Goal: Task Accomplishment & Management: Use online tool/utility

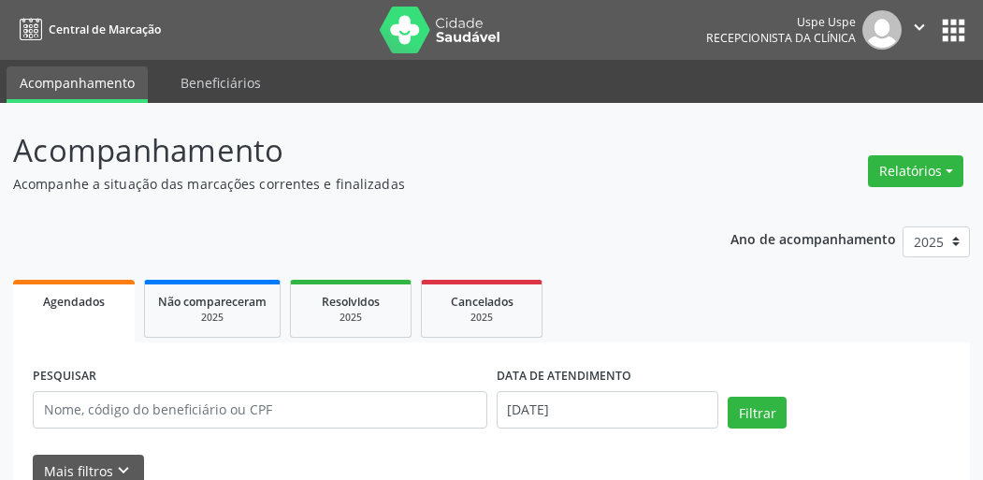
click at [912, 176] on button "Relatórios" at bounding box center [915, 171] width 95 height 32
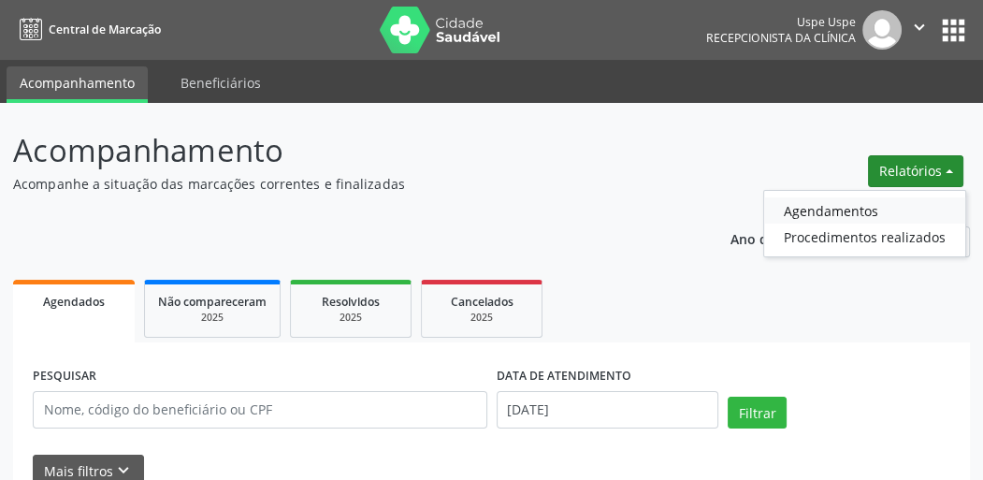
click at [801, 220] on link "Agendamentos" at bounding box center [864, 210] width 201 height 26
select select "8"
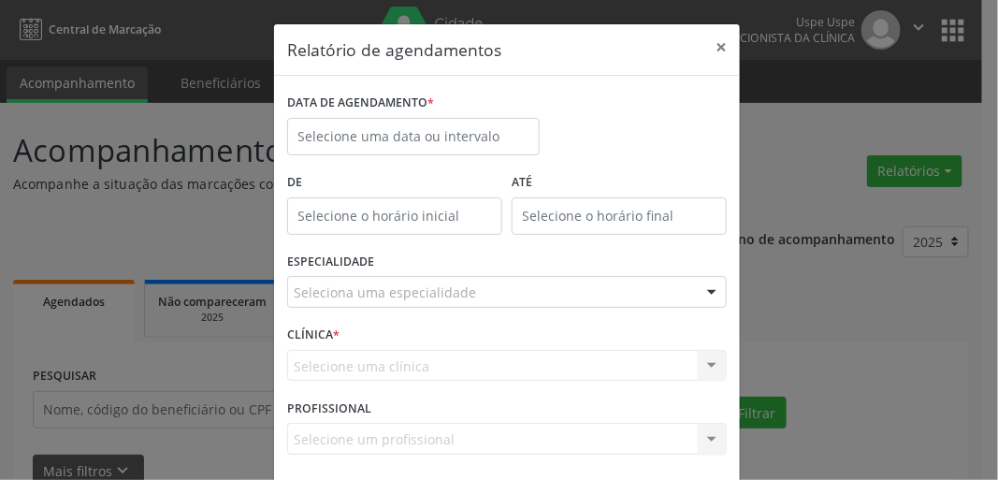
click at [423, 153] on div "DATA DE AGENDAMENTO *" at bounding box center [414, 129] width 262 height 80
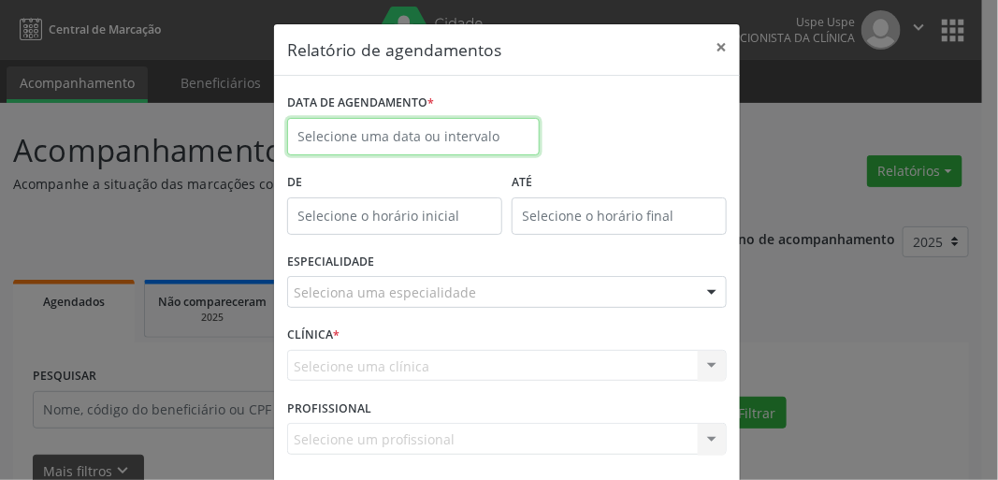
click at [437, 139] on input "text" at bounding box center [413, 136] width 253 height 37
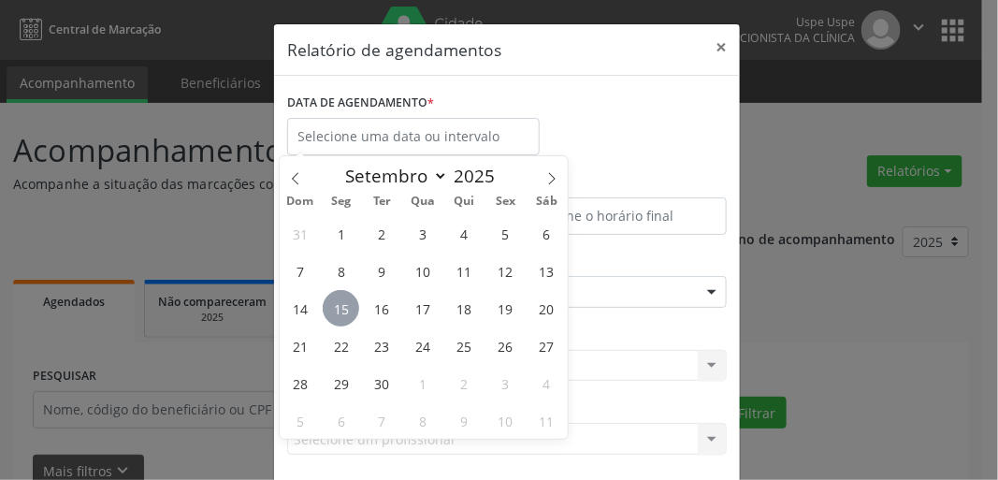
click at [349, 306] on span "15" at bounding box center [341, 308] width 36 height 36
type input "[DATE]"
click at [348, 305] on span "15" at bounding box center [341, 308] width 36 height 36
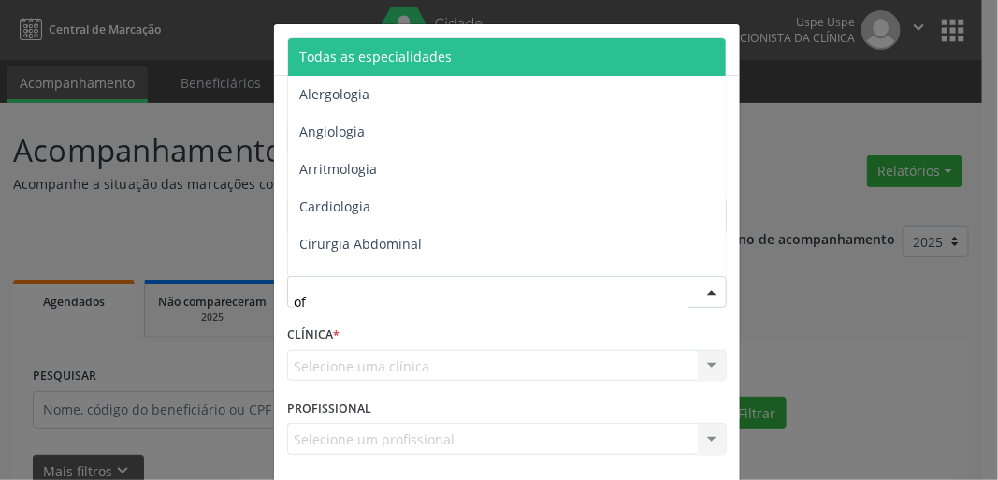
type input "oft"
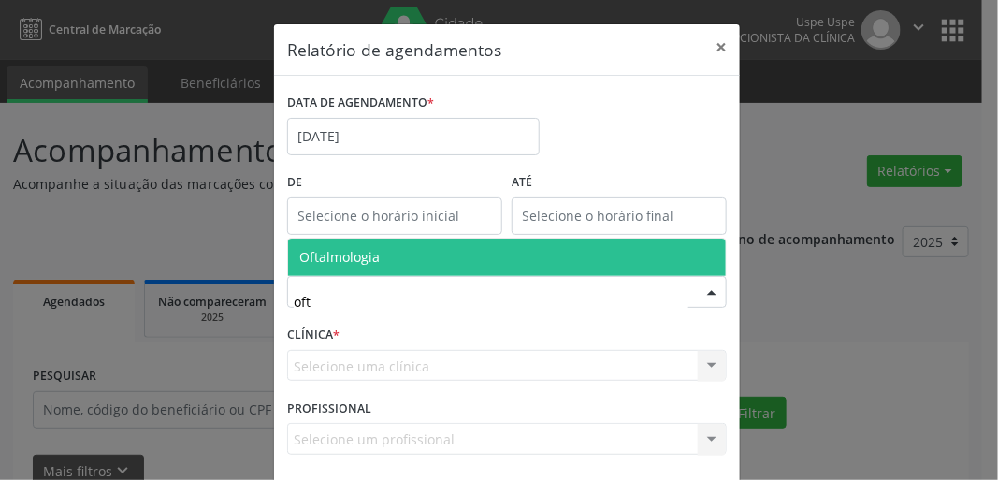
click at [360, 256] on span "Oftalmologia" at bounding box center [339, 257] width 80 height 18
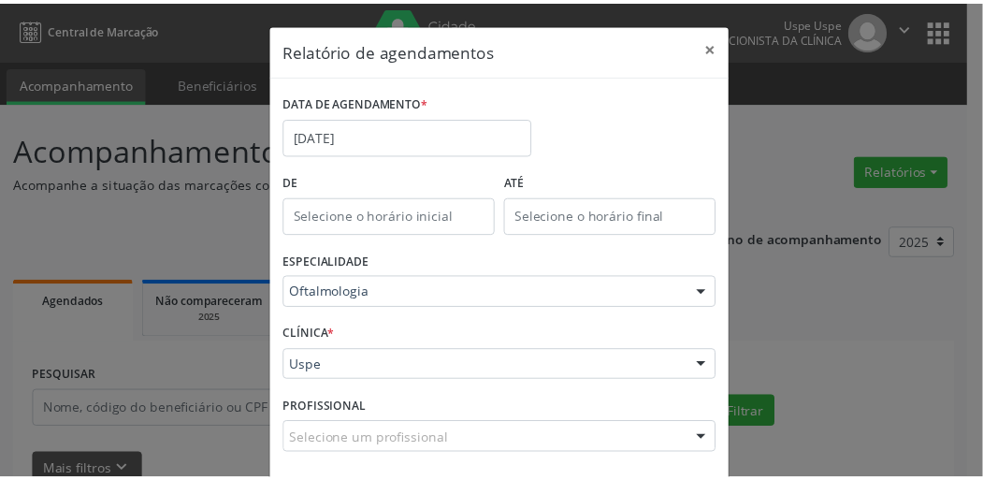
scroll to position [81, 0]
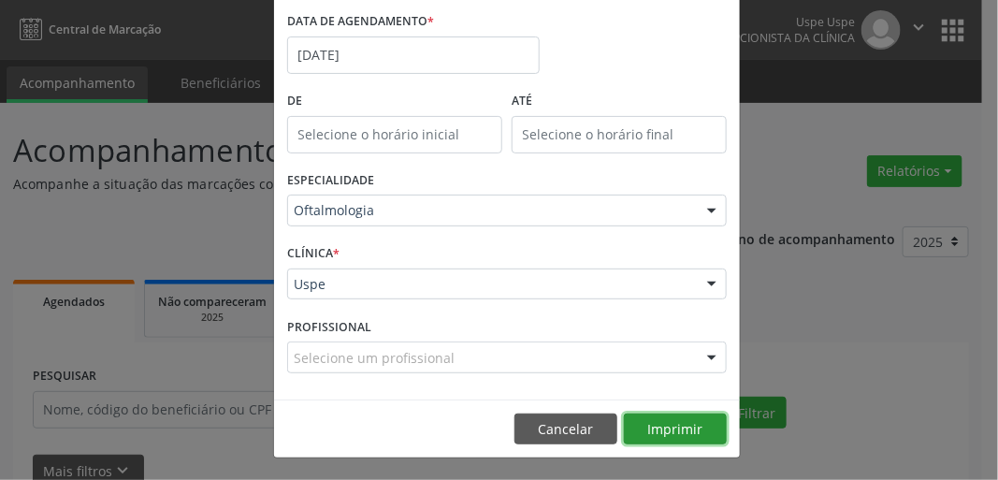
click at [684, 428] on button "Imprimir" at bounding box center [675, 430] width 103 height 32
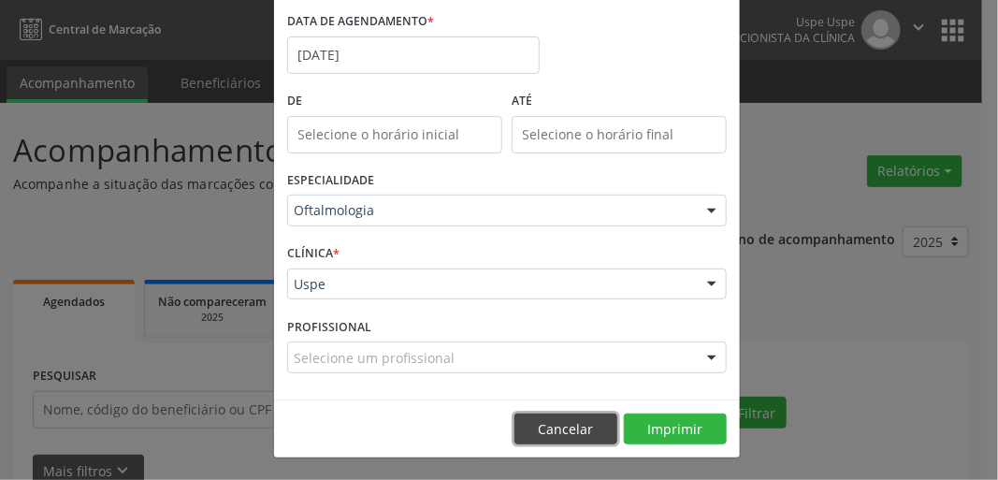
click at [550, 419] on button "Cancelar" at bounding box center [566, 430] width 103 height 32
